Goal: Information Seeking & Learning: Understand process/instructions

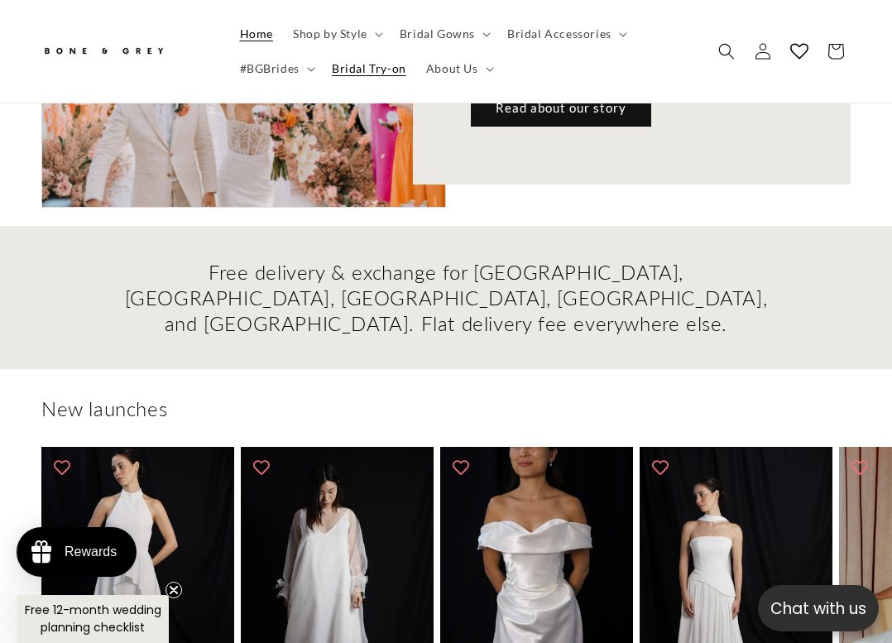
scroll to position [0, 892]
click at [459, 73] on span "About Us" at bounding box center [452, 68] width 52 height 15
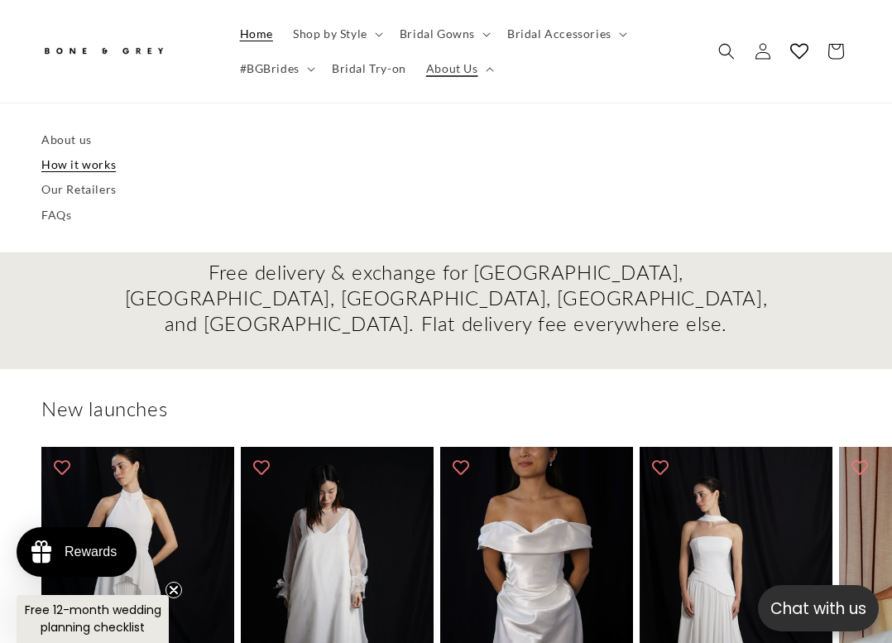
click at [99, 173] on link "How it works" at bounding box center [445, 165] width 809 height 25
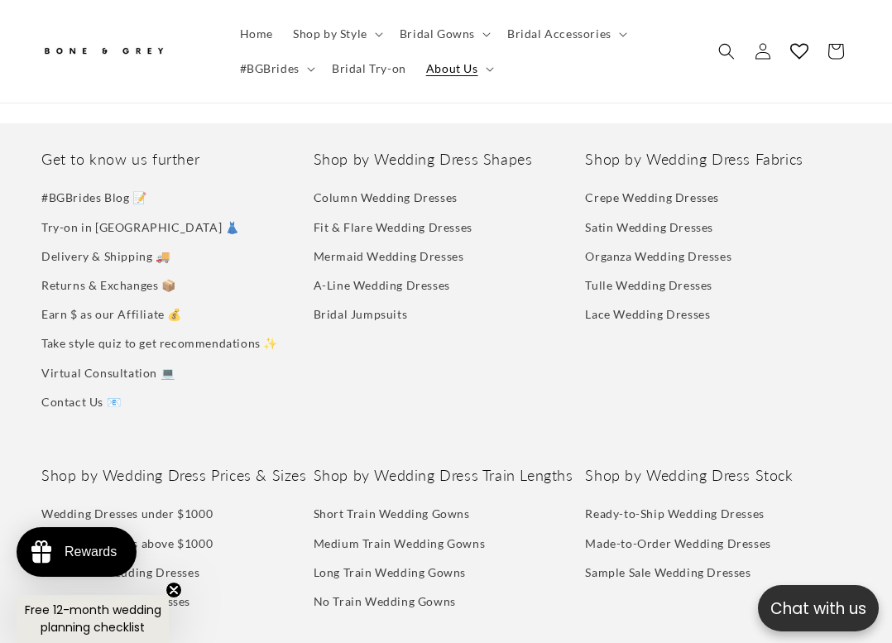
scroll to position [3311, 0]
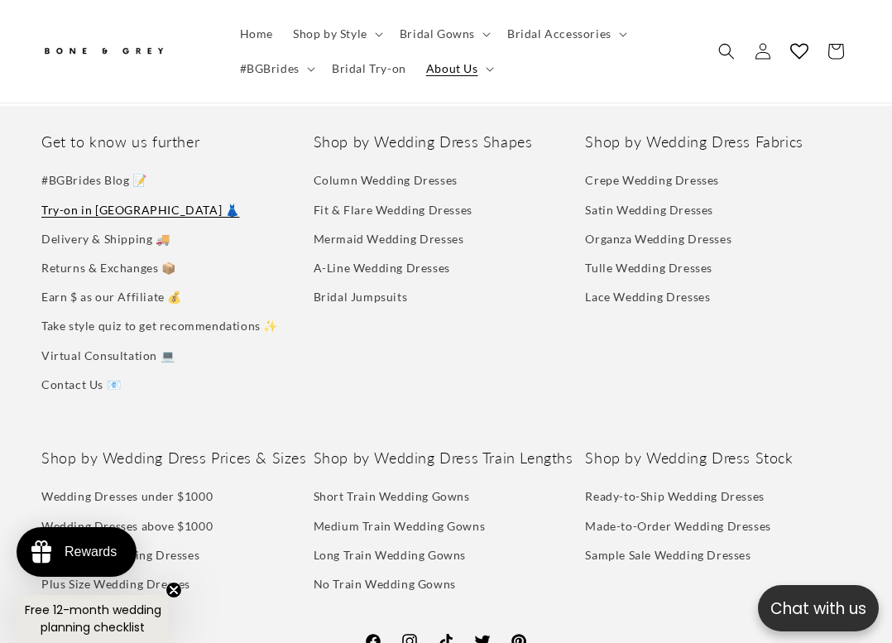
click at [112, 195] on link "Try-on in [GEOGRAPHIC_DATA] 👗" at bounding box center [140, 209] width 198 height 29
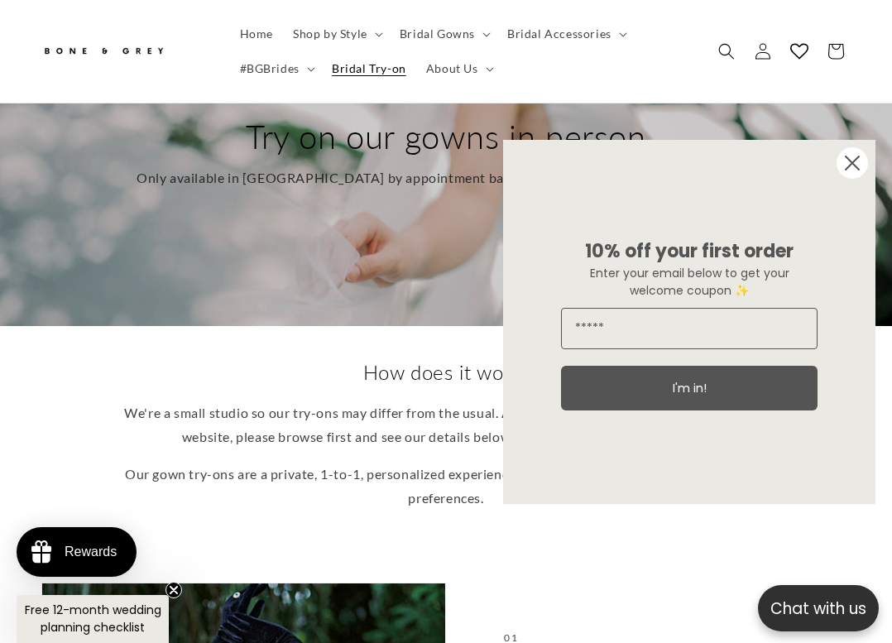
scroll to position [331, 0]
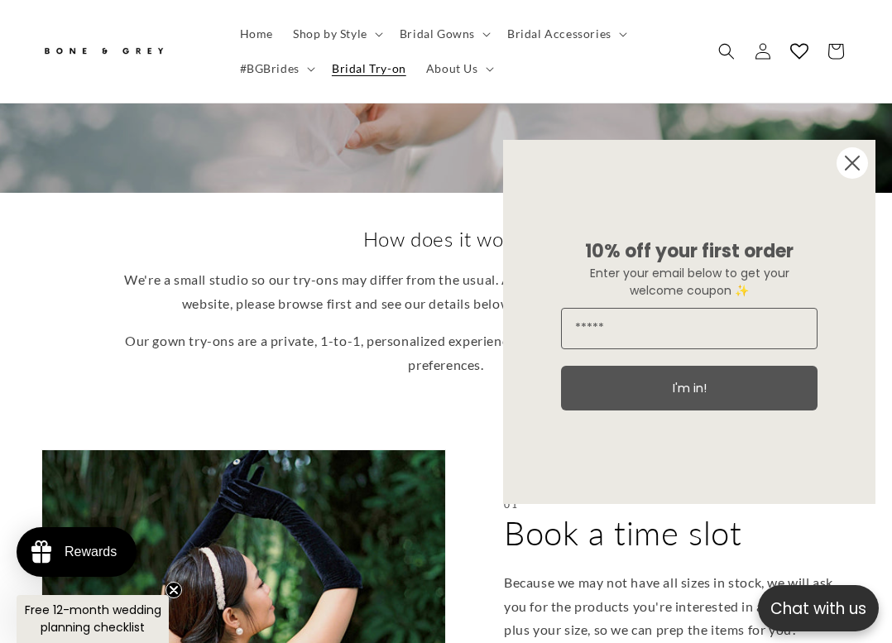
click at [853, 155] on circle "Close dialog" at bounding box center [852, 162] width 31 height 31
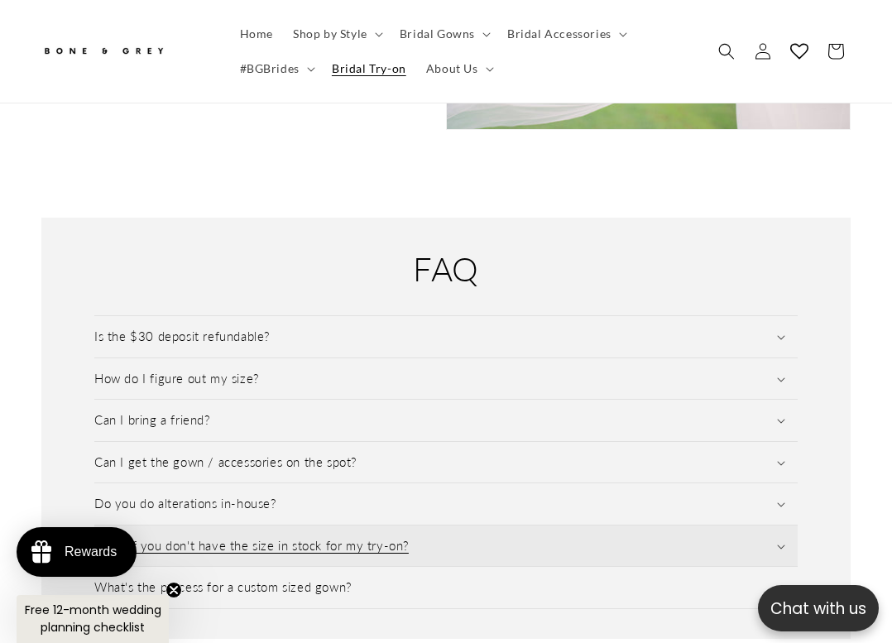
scroll to position [2235, 0]
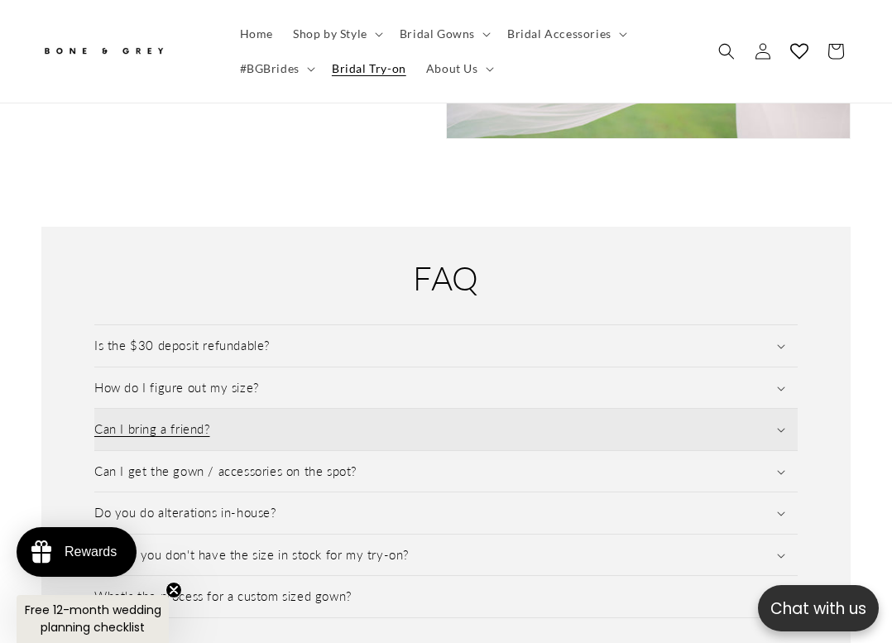
click at [583, 409] on summary "Can I bring a friend?" at bounding box center [446, 429] width 704 height 41
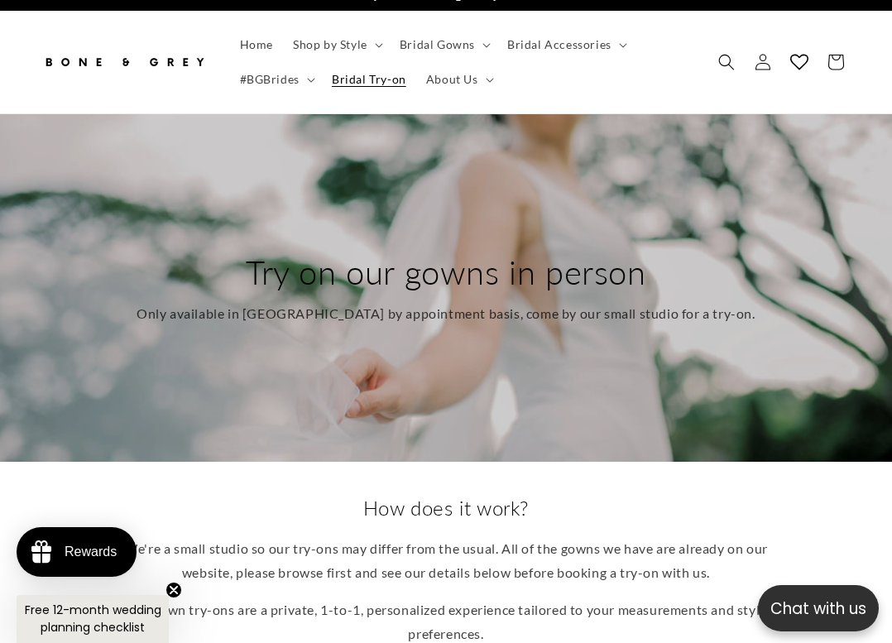
scroll to position [0, 0]
